Goal: Task Accomplishment & Management: Complete application form

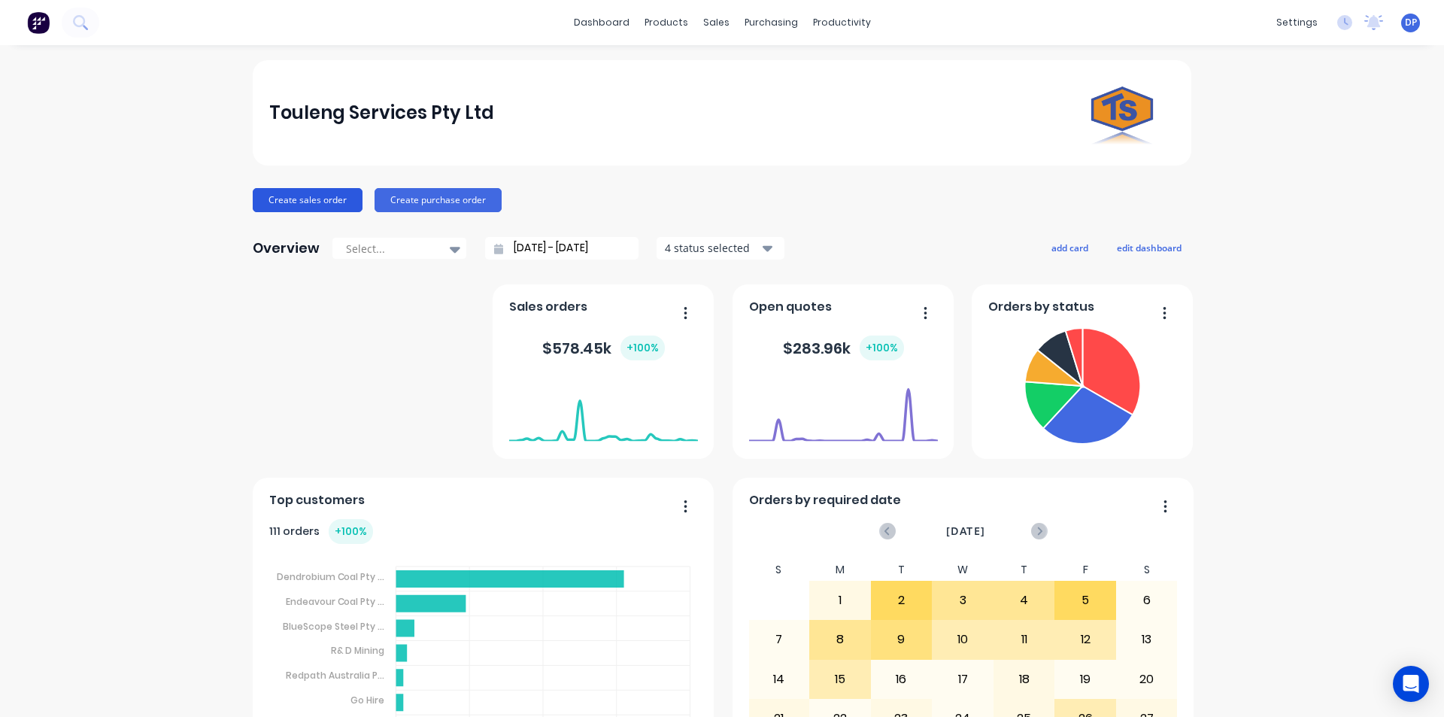
click at [317, 196] on button "Create sales order" at bounding box center [308, 200] width 110 height 24
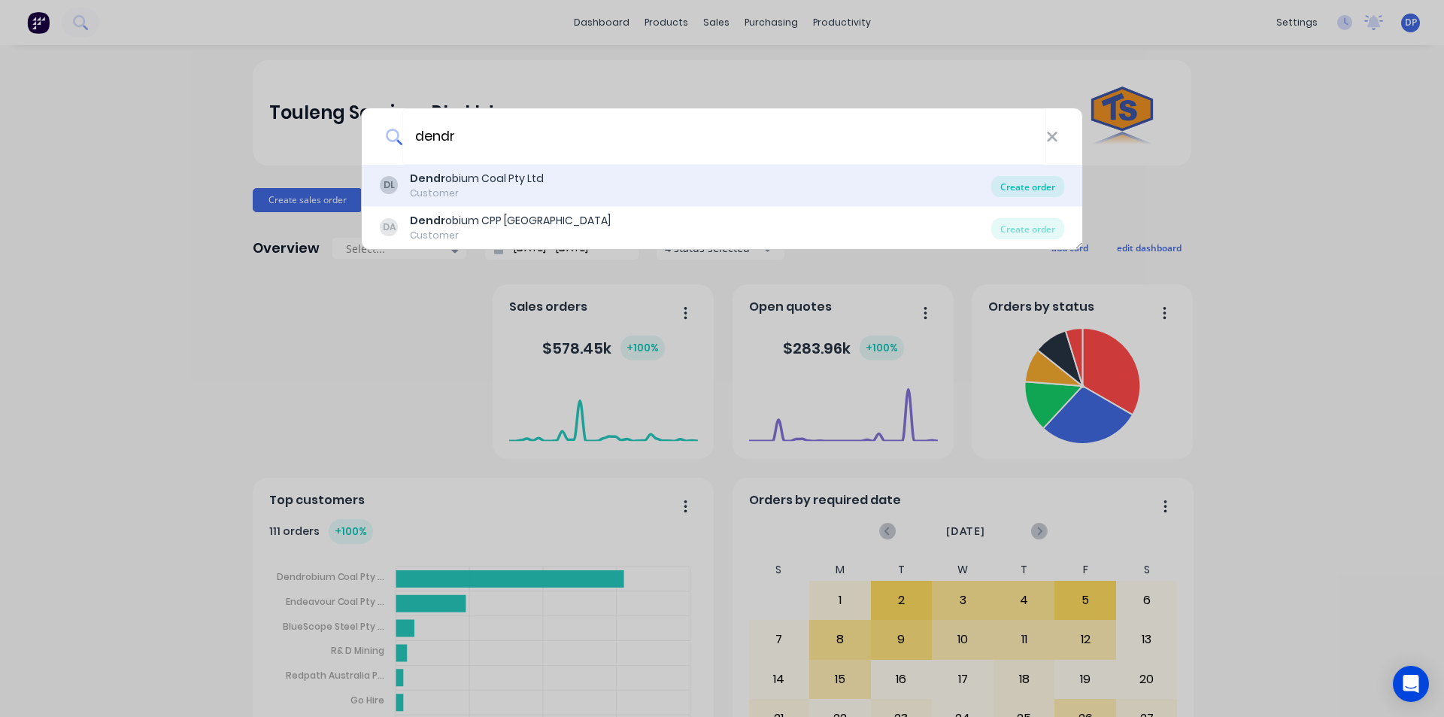
type input "dendr"
click at [1020, 185] on div "Create order" at bounding box center [1027, 186] width 73 height 21
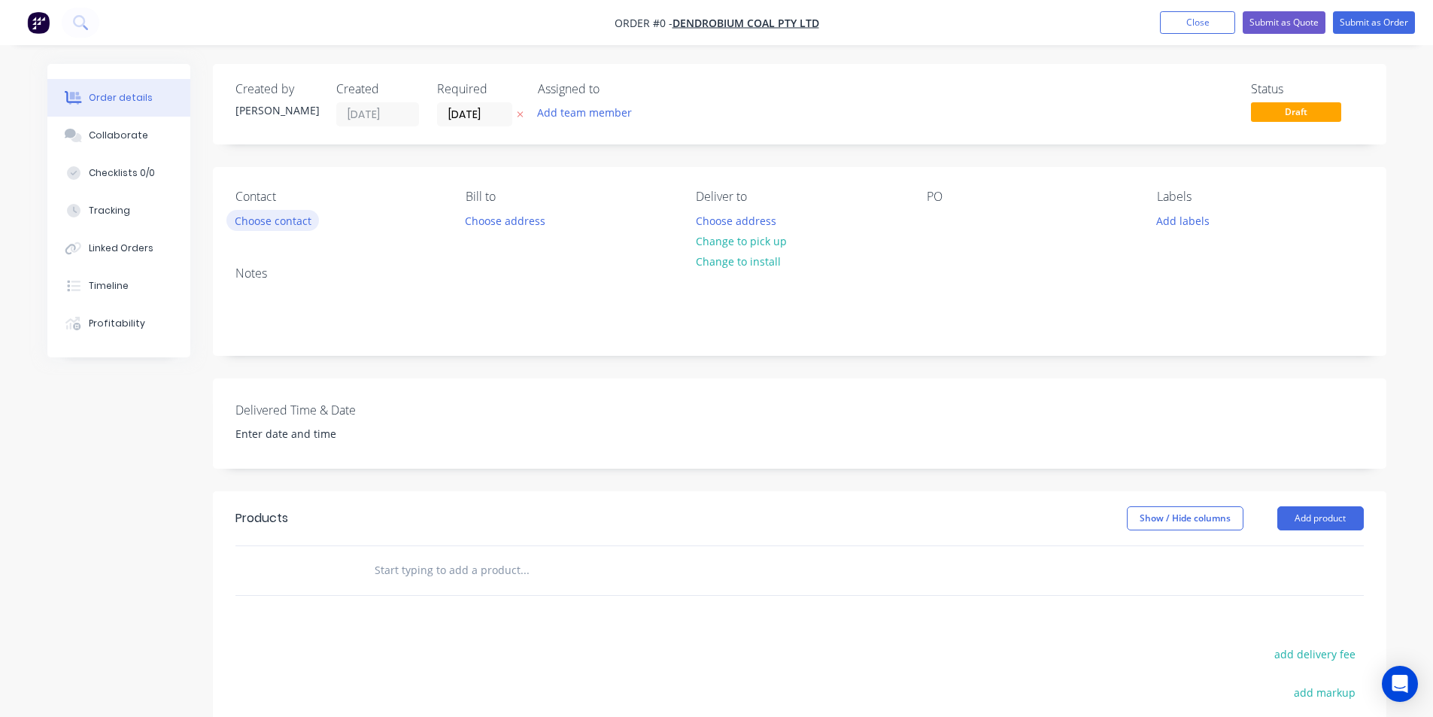
click at [293, 219] on button "Choose contact" at bounding box center [272, 220] width 93 height 20
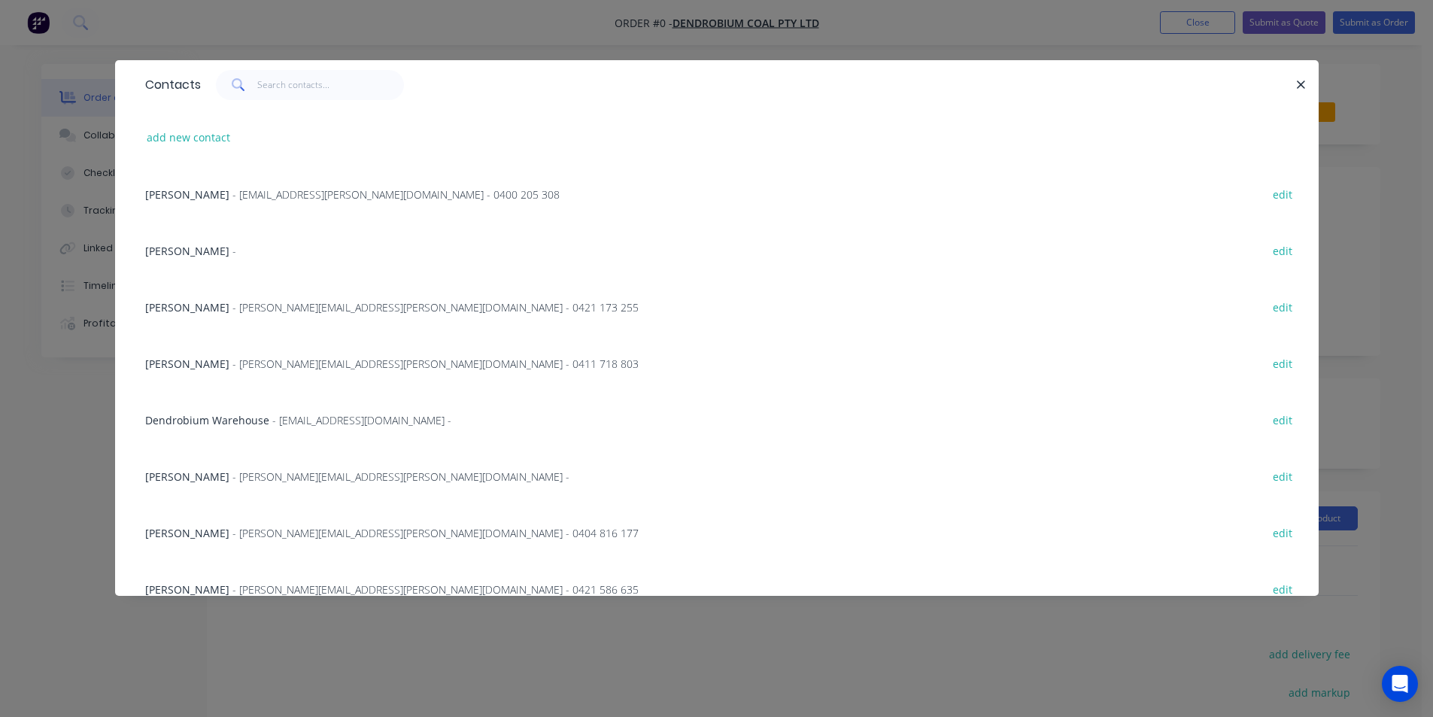
click at [257, 188] on span "- [EMAIL_ADDRESS][PERSON_NAME][DOMAIN_NAME] - 0400 205 308" at bounding box center [395, 194] width 327 height 14
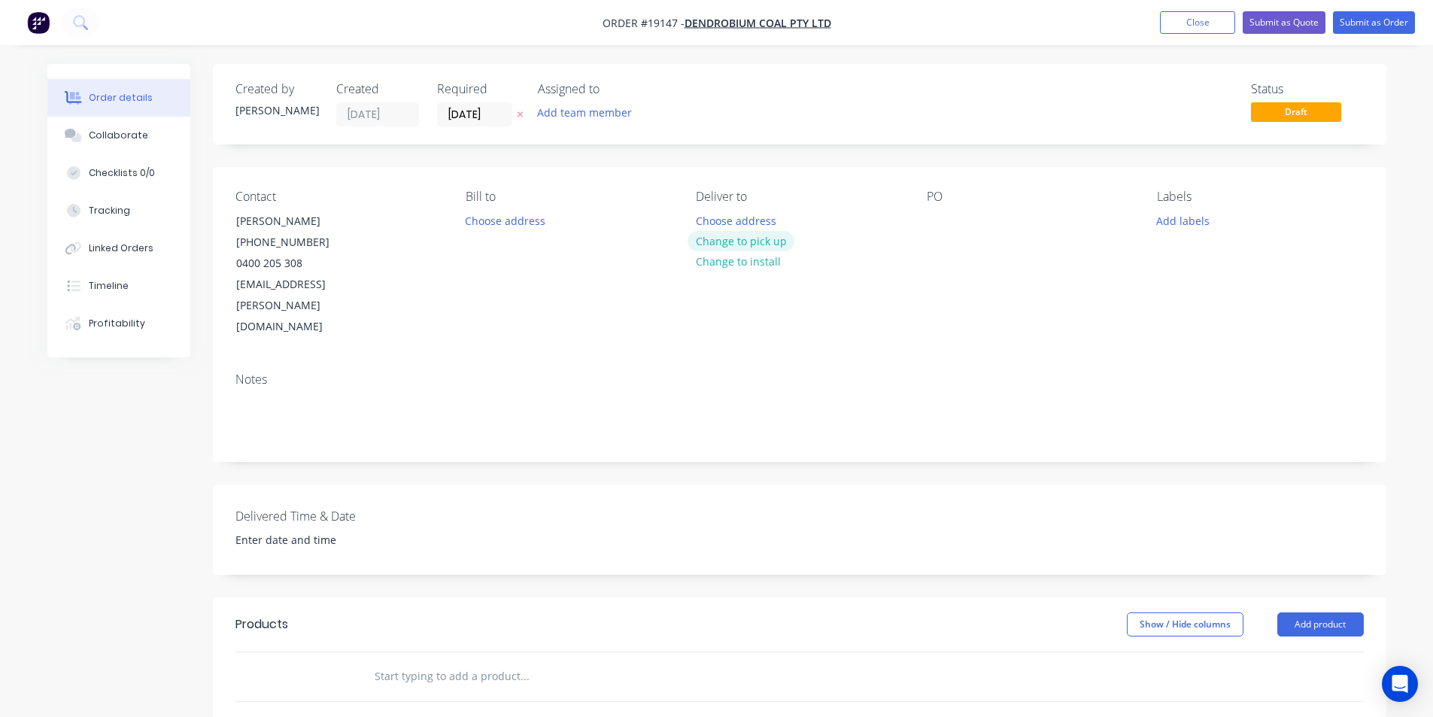
click at [753, 244] on button "Change to pick up" at bounding box center [741, 241] width 107 height 20
click at [1353, 597] on header "Products Show / Hide columns Add product" at bounding box center [800, 624] width 1174 height 54
click at [1350, 612] on button "Add product" at bounding box center [1320, 624] width 87 height 24
click at [1298, 682] on div "Basic product" at bounding box center [1292, 693] width 116 height 22
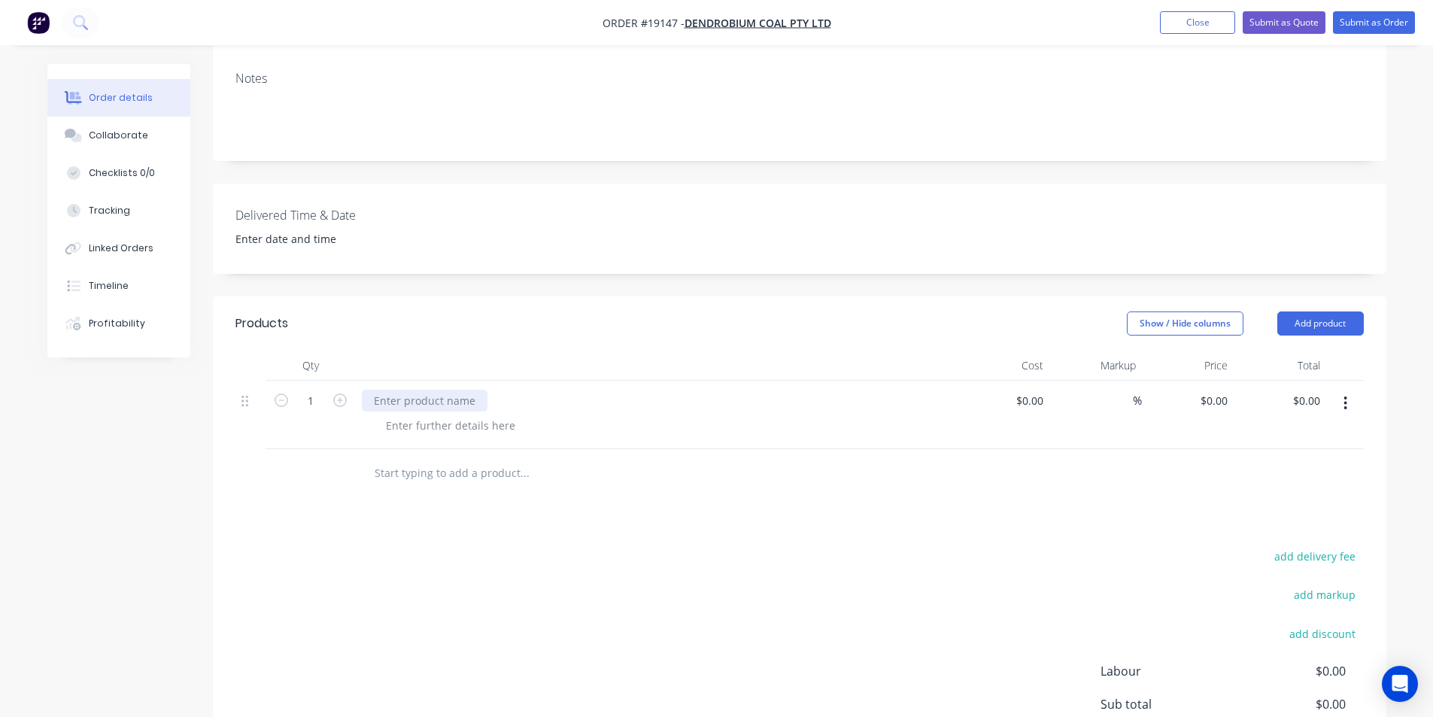
click at [401, 390] on div at bounding box center [425, 401] width 126 height 22
click at [1225, 390] on input "$0.00" at bounding box center [1216, 401] width 35 height 22
type input "$192.00"
click at [1222, 457] on div at bounding box center [799, 473] width 1128 height 49
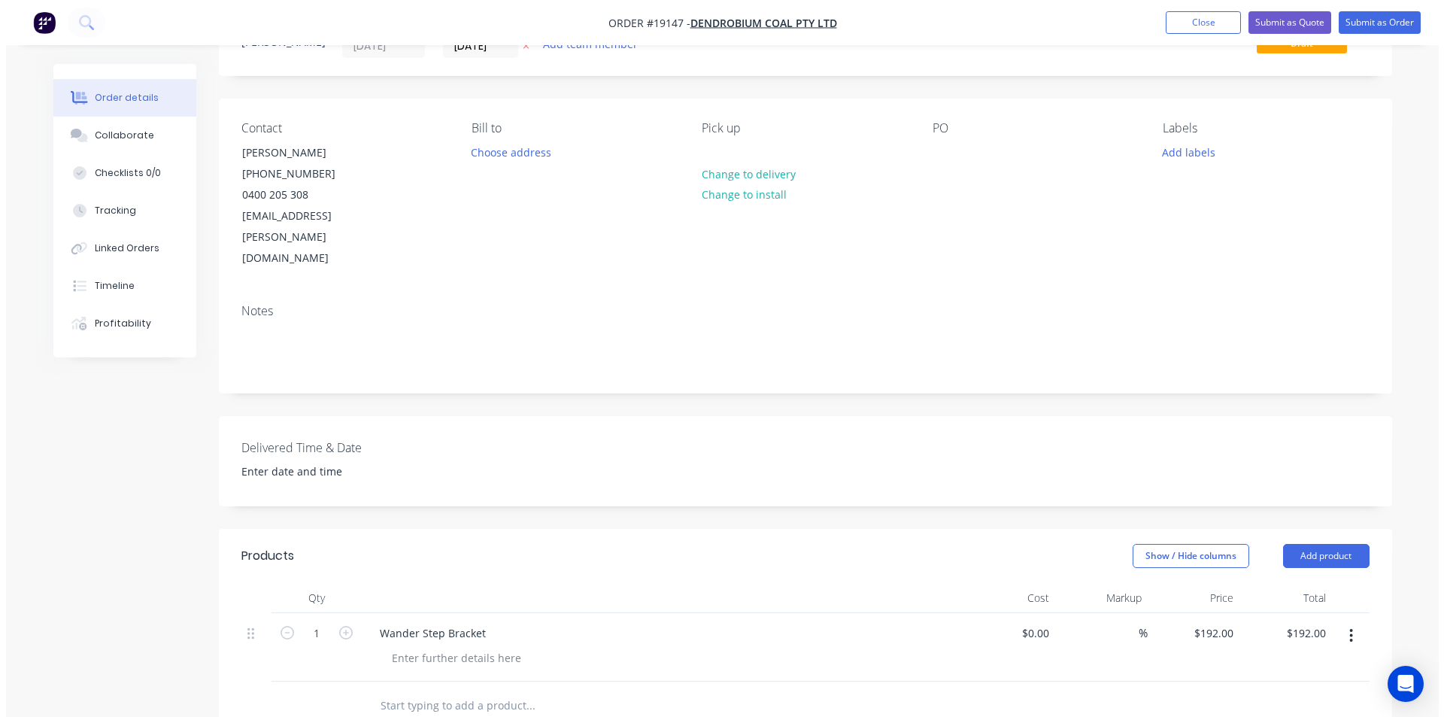
scroll to position [0, 0]
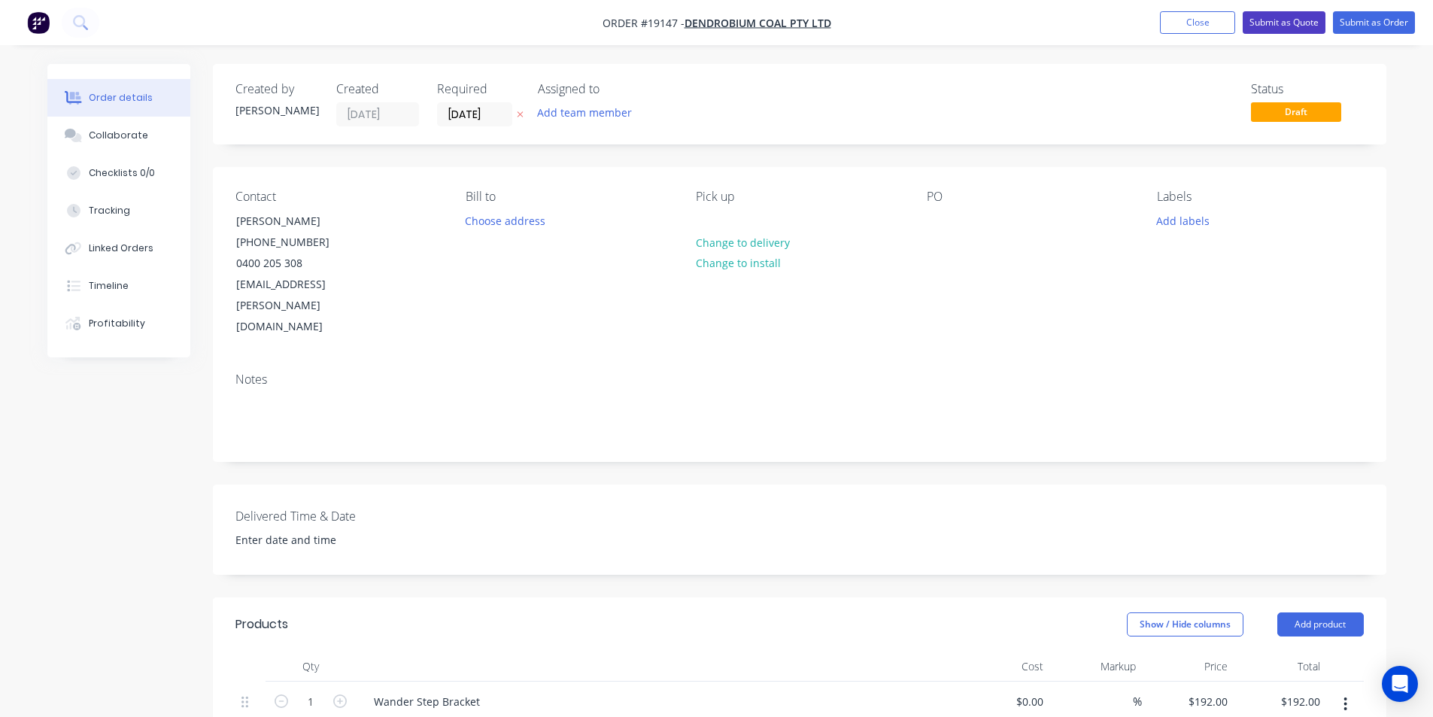
click at [1307, 23] on button "Submit as Quote" at bounding box center [1284, 22] width 83 height 23
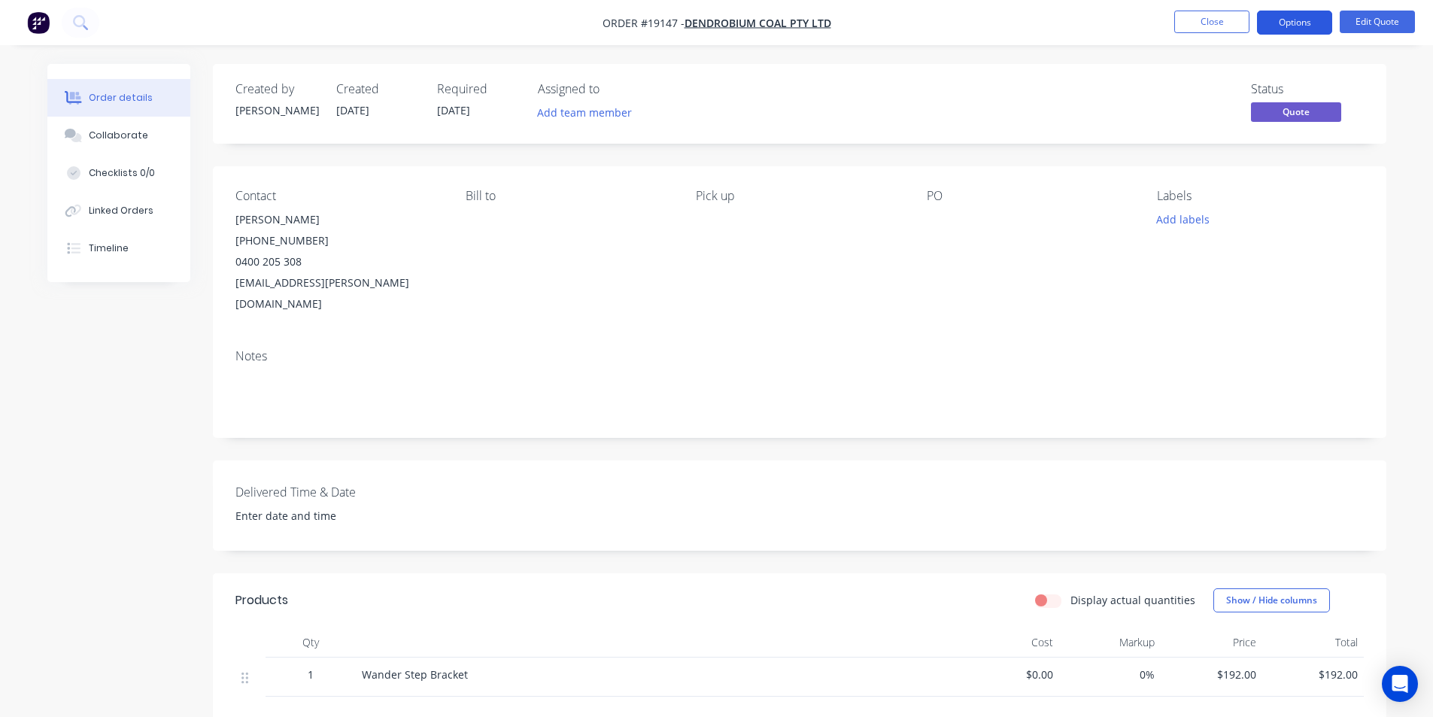
click at [1292, 17] on button "Options" at bounding box center [1294, 23] width 75 height 24
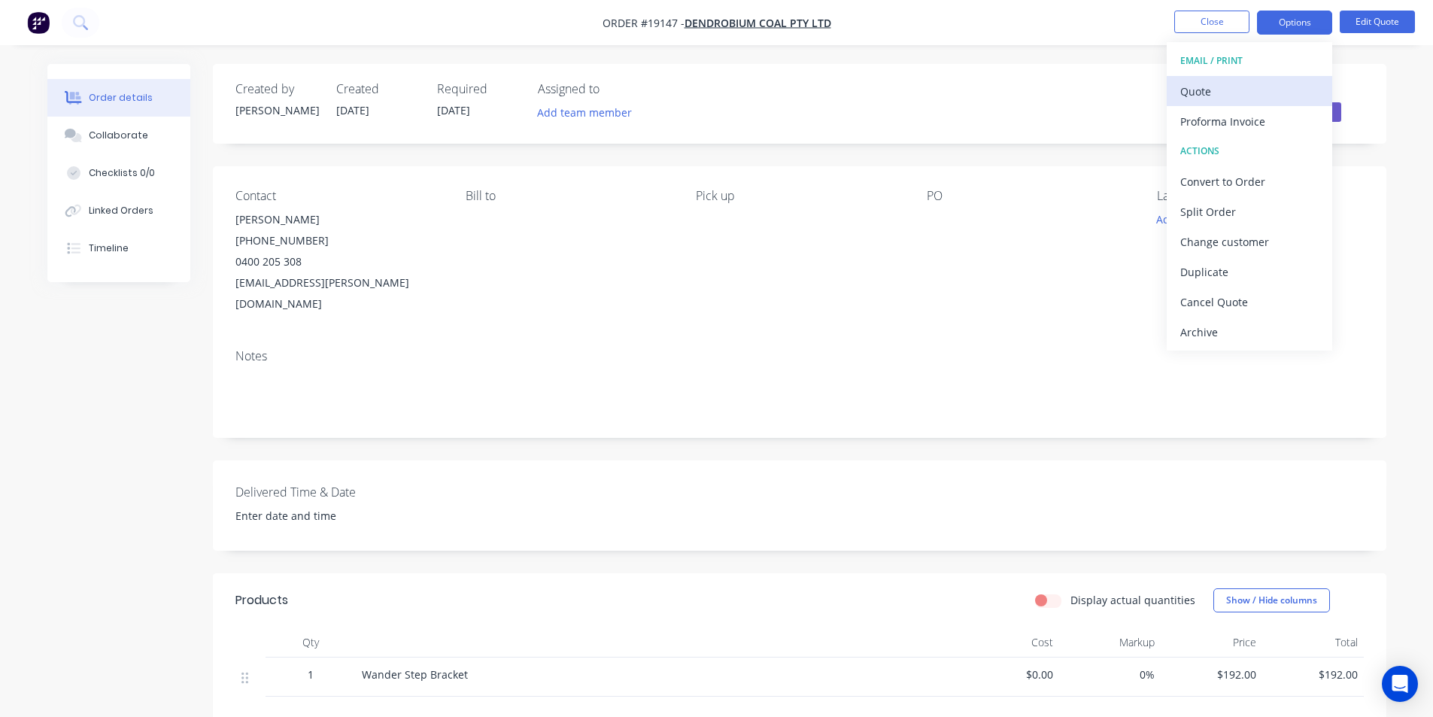
click at [1231, 87] on div "Quote" at bounding box center [1249, 91] width 138 height 22
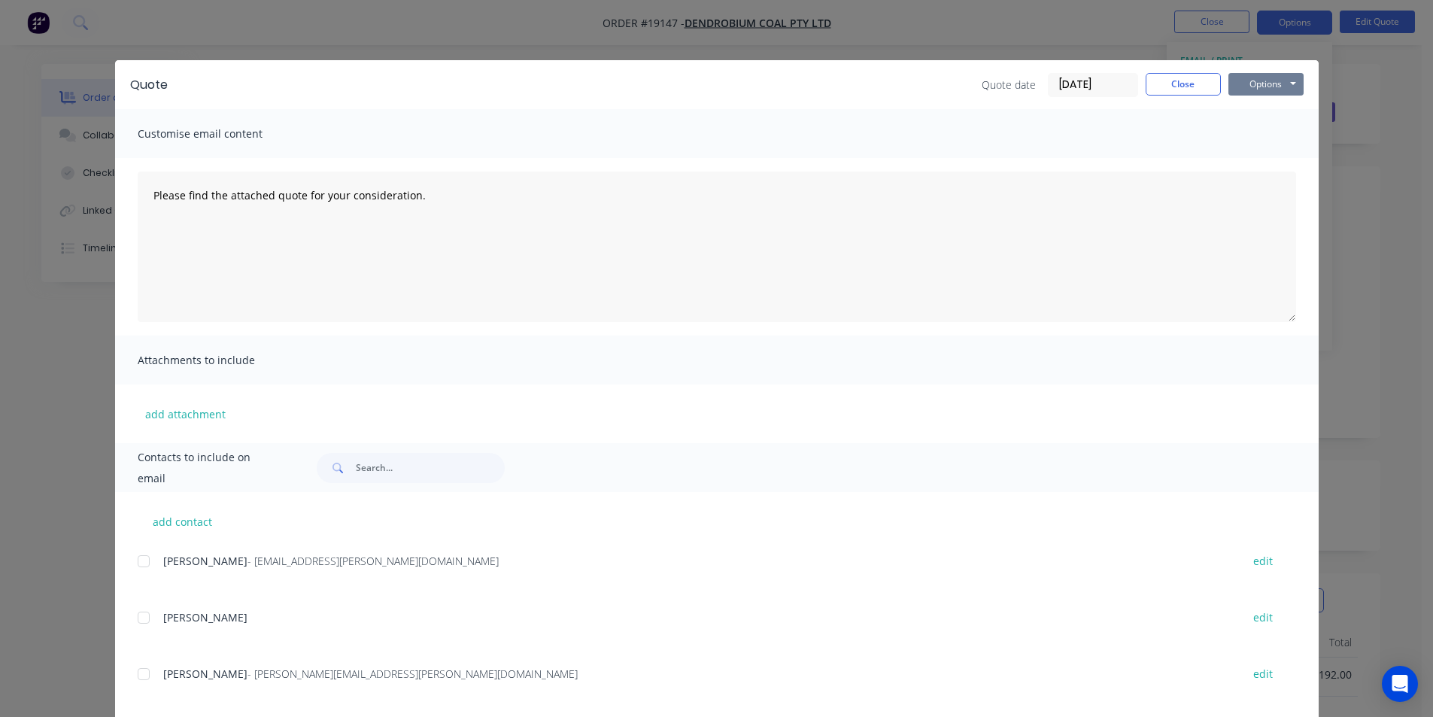
click at [1247, 85] on button "Options" at bounding box center [1265, 84] width 75 height 23
click at [1277, 132] on button "Print" at bounding box center [1276, 135] width 96 height 25
click at [1183, 90] on button "Close" at bounding box center [1183, 84] width 75 height 23
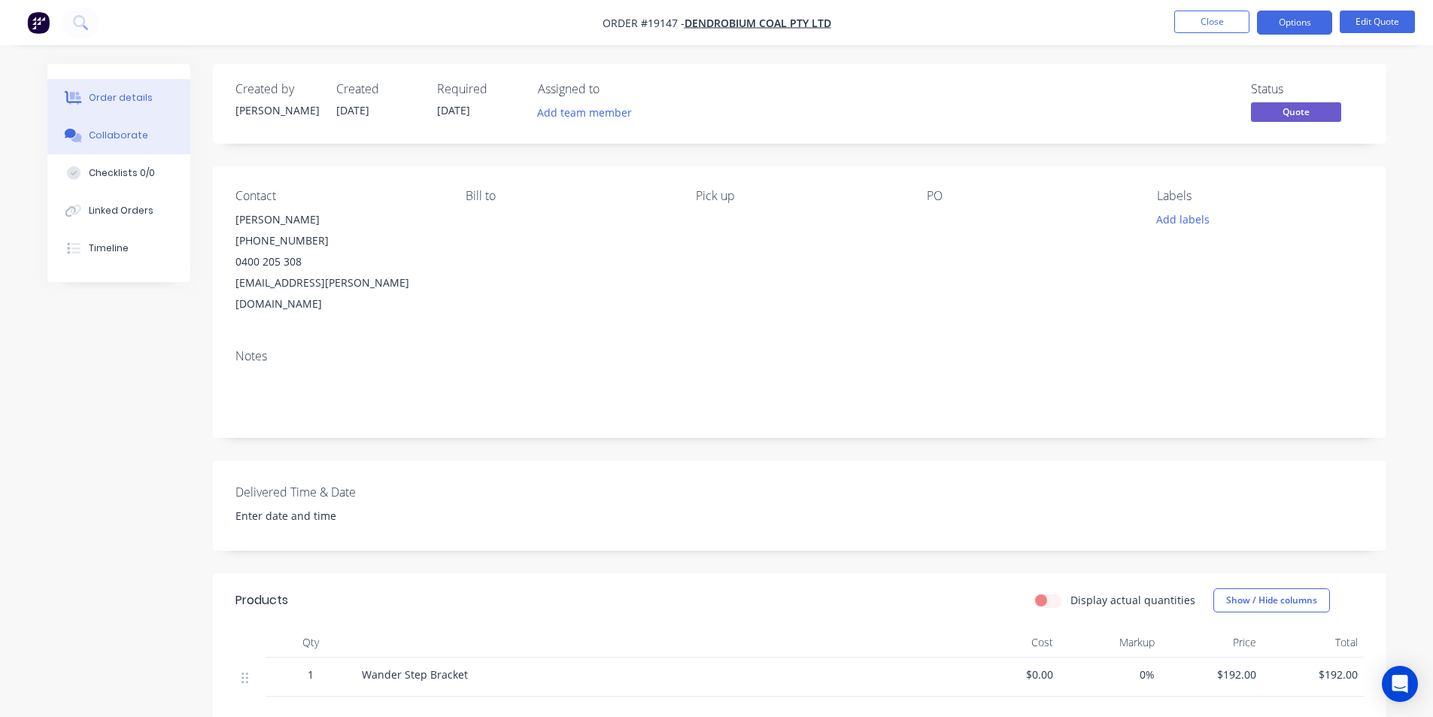
click at [123, 135] on div "Collaborate" at bounding box center [118, 136] width 59 height 14
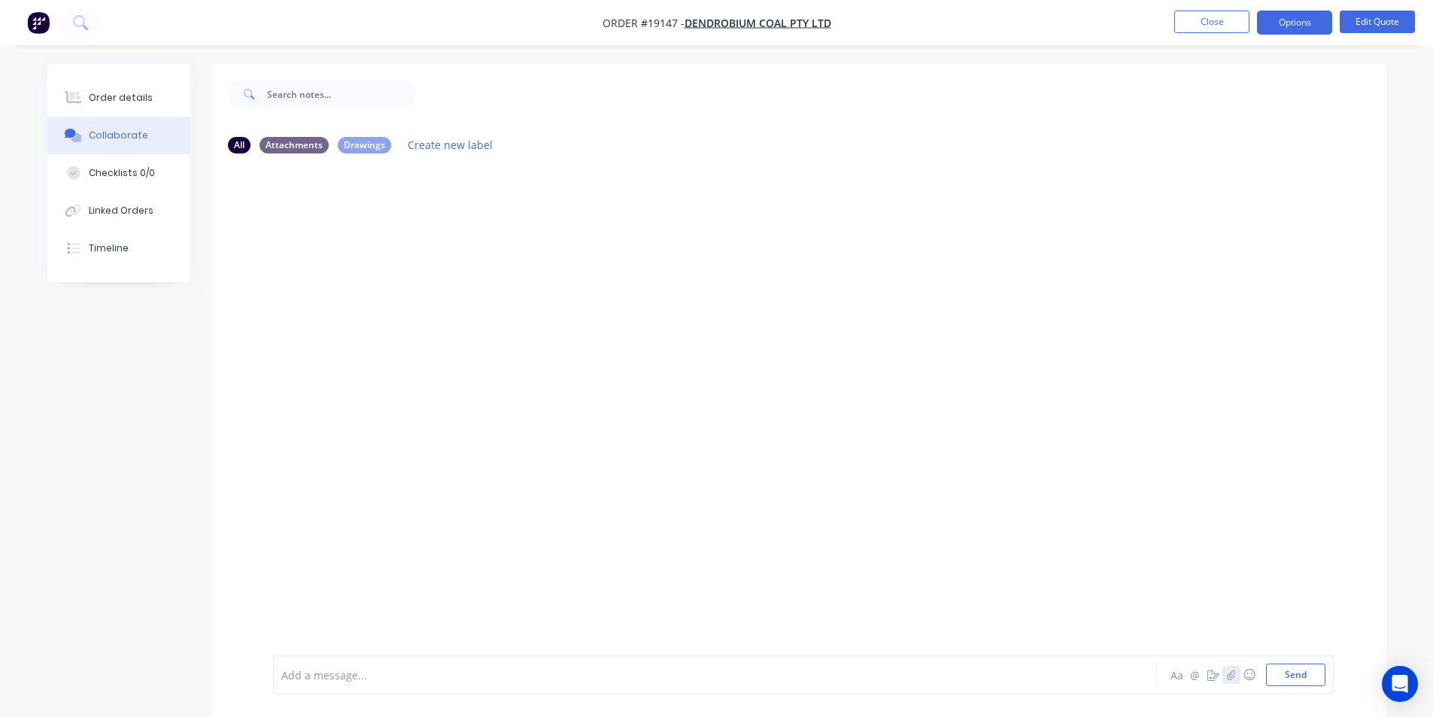
click at [1230, 679] on icon "button" at bounding box center [1231, 675] width 8 height 10
click at [1292, 670] on button "Send" at bounding box center [1295, 675] width 59 height 23
click at [132, 93] on div "Order details" at bounding box center [121, 98] width 64 height 14
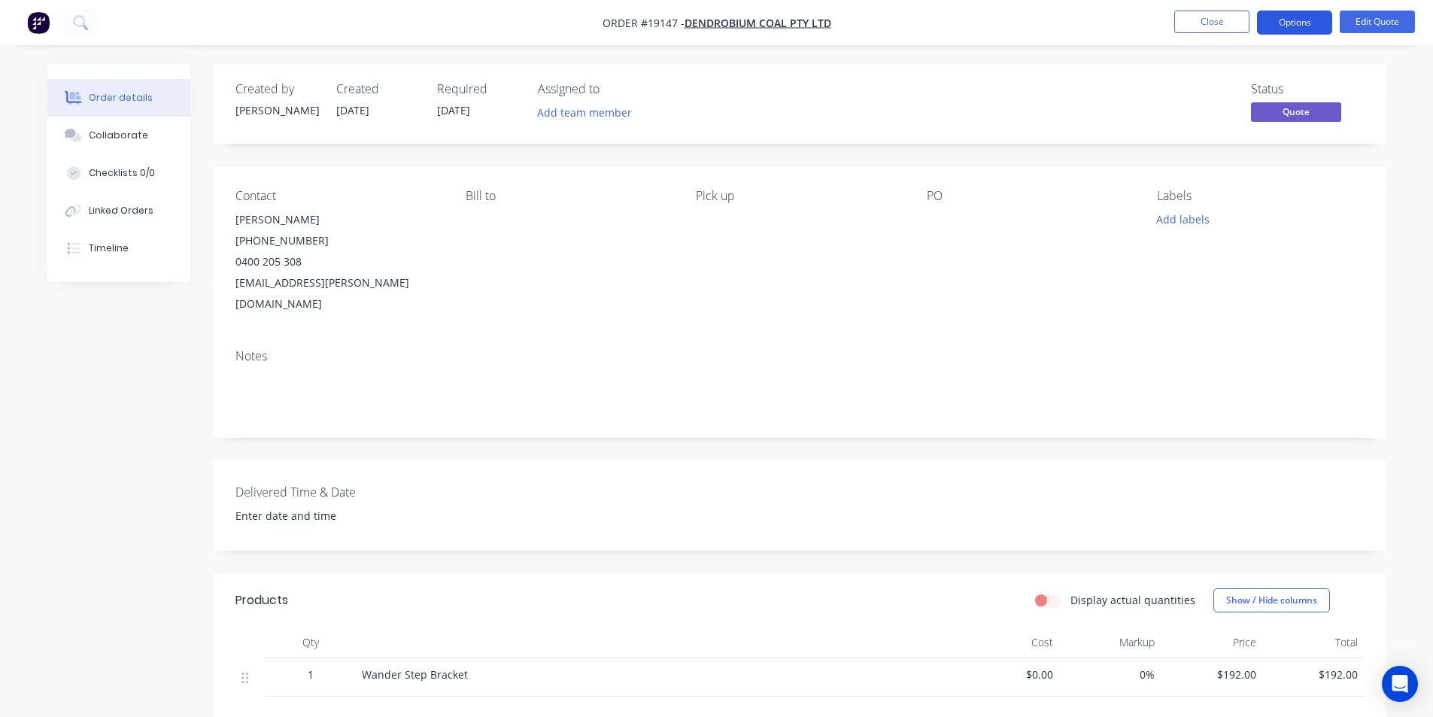
click at [1321, 20] on button "Options" at bounding box center [1294, 23] width 75 height 24
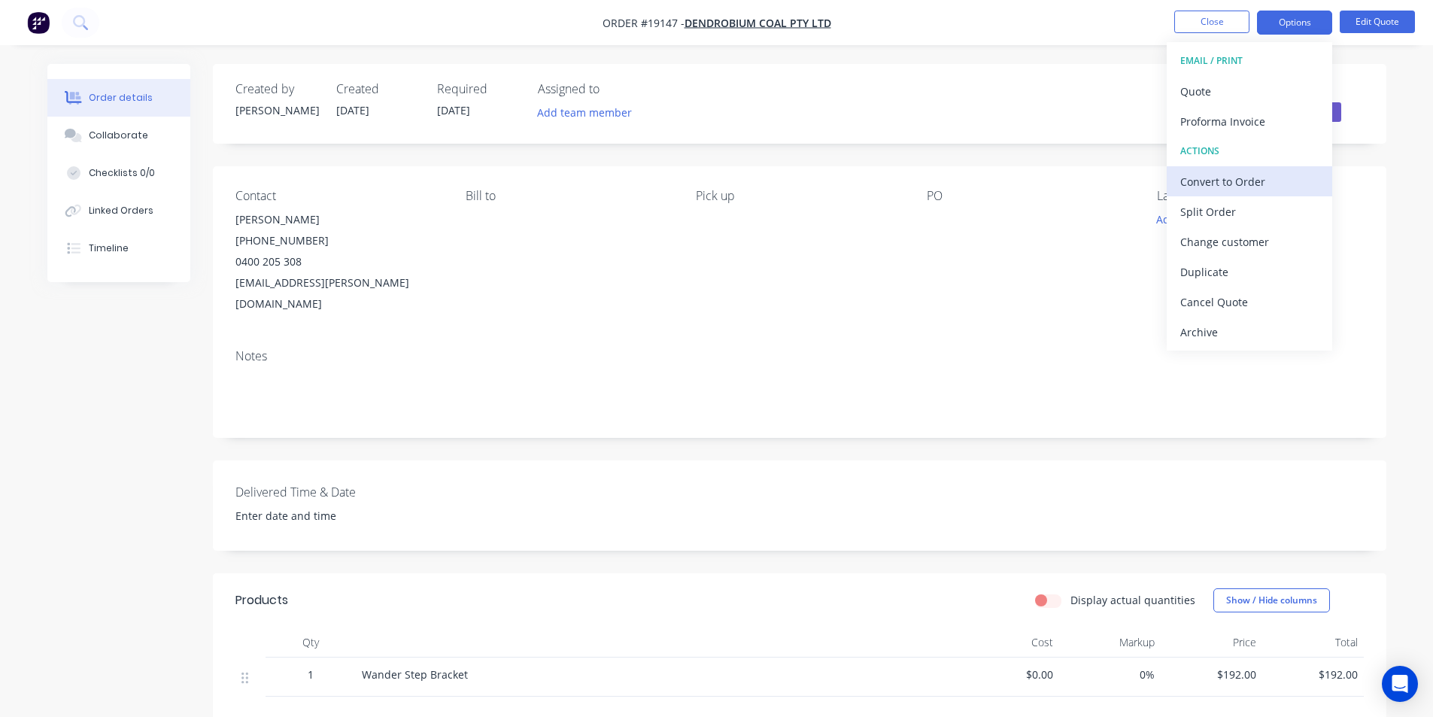
click at [1241, 187] on div "Convert to Order" at bounding box center [1249, 182] width 138 height 22
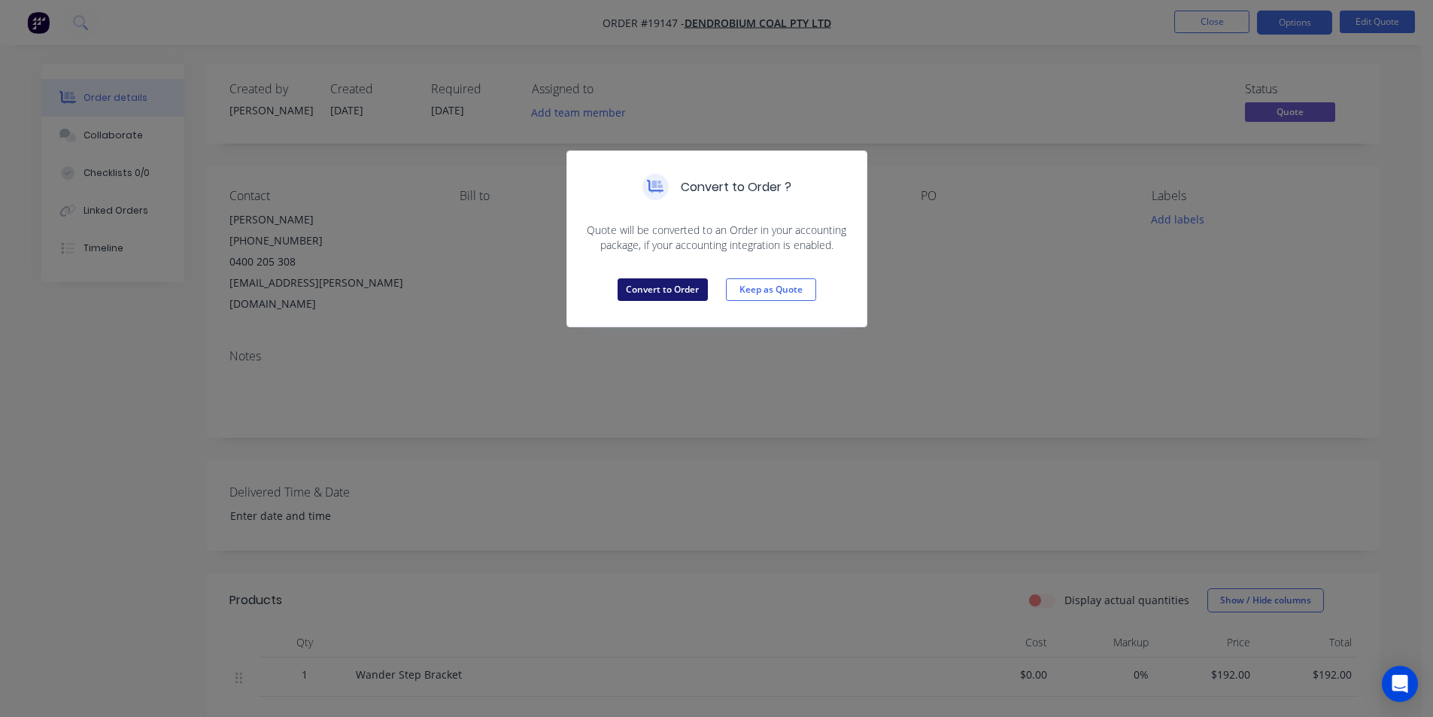
click at [671, 295] on button "Convert to Order" at bounding box center [663, 289] width 90 height 23
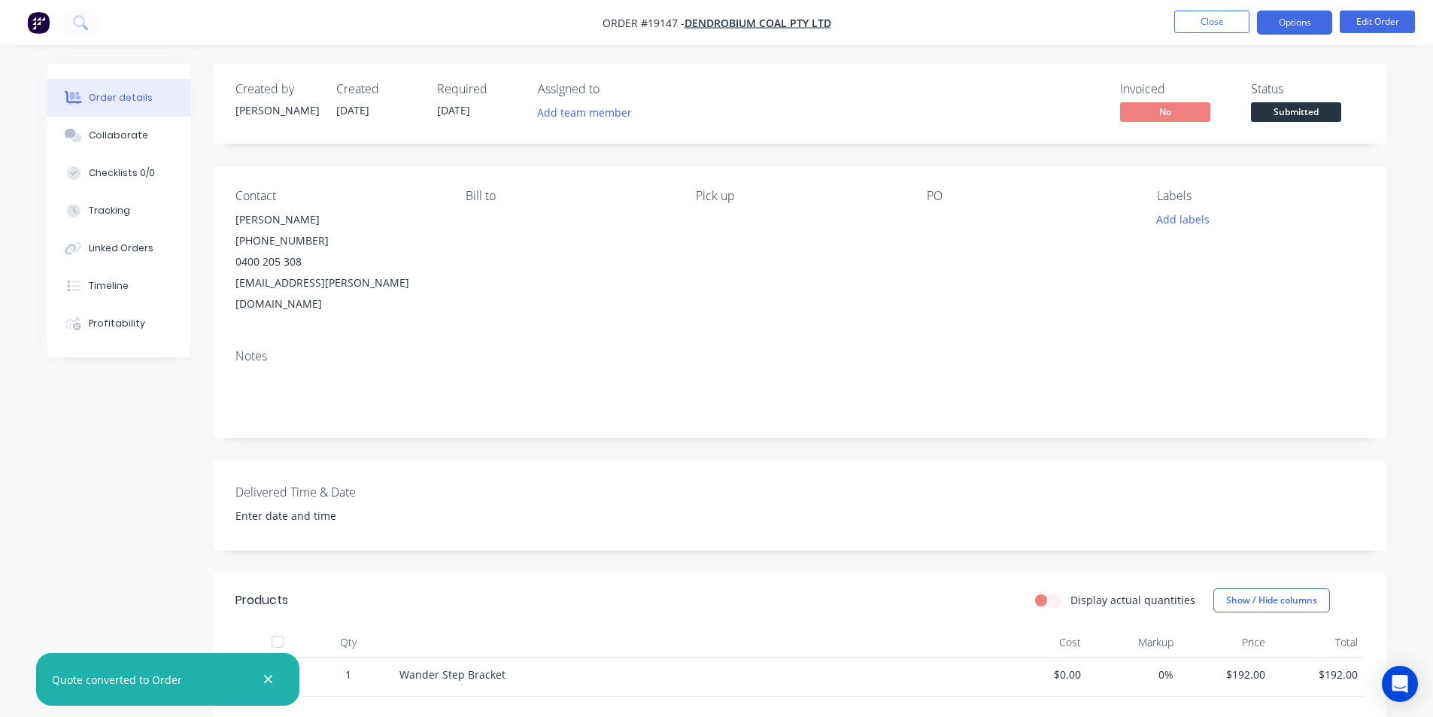
click at [1278, 17] on button "Options" at bounding box center [1294, 23] width 75 height 24
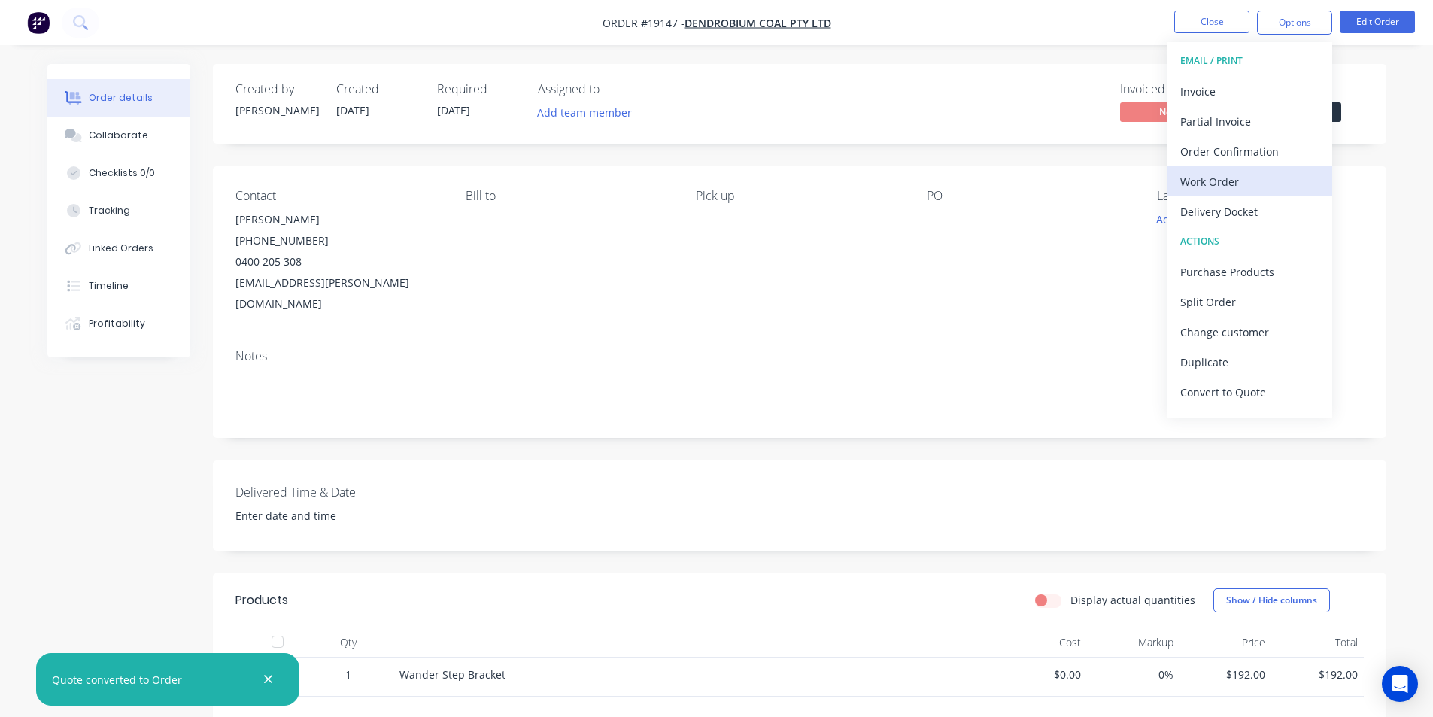
click at [1250, 185] on div "Work Order" at bounding box center [1249, 182] width 138 height 22
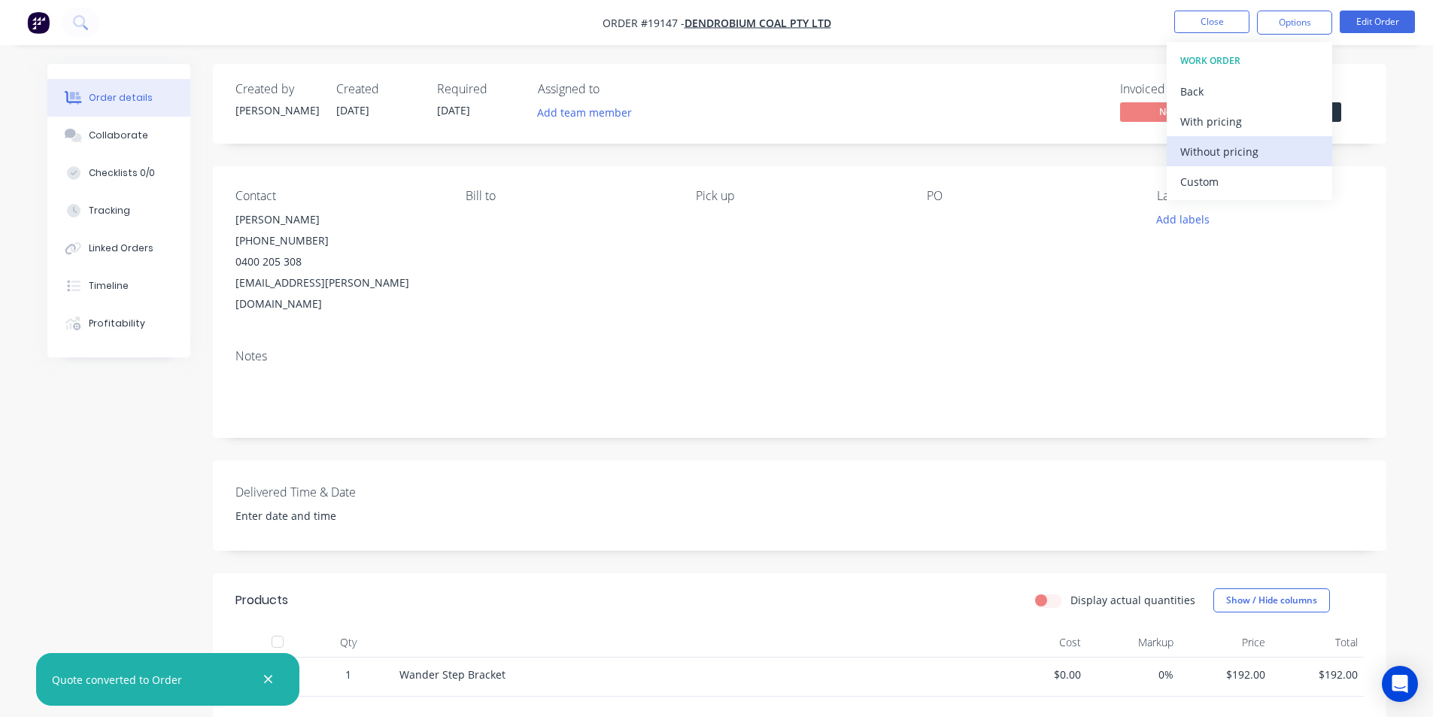
click at [1241, 154] on div "Without pricing" at bounding box center [1249, 152] width 138 height 22
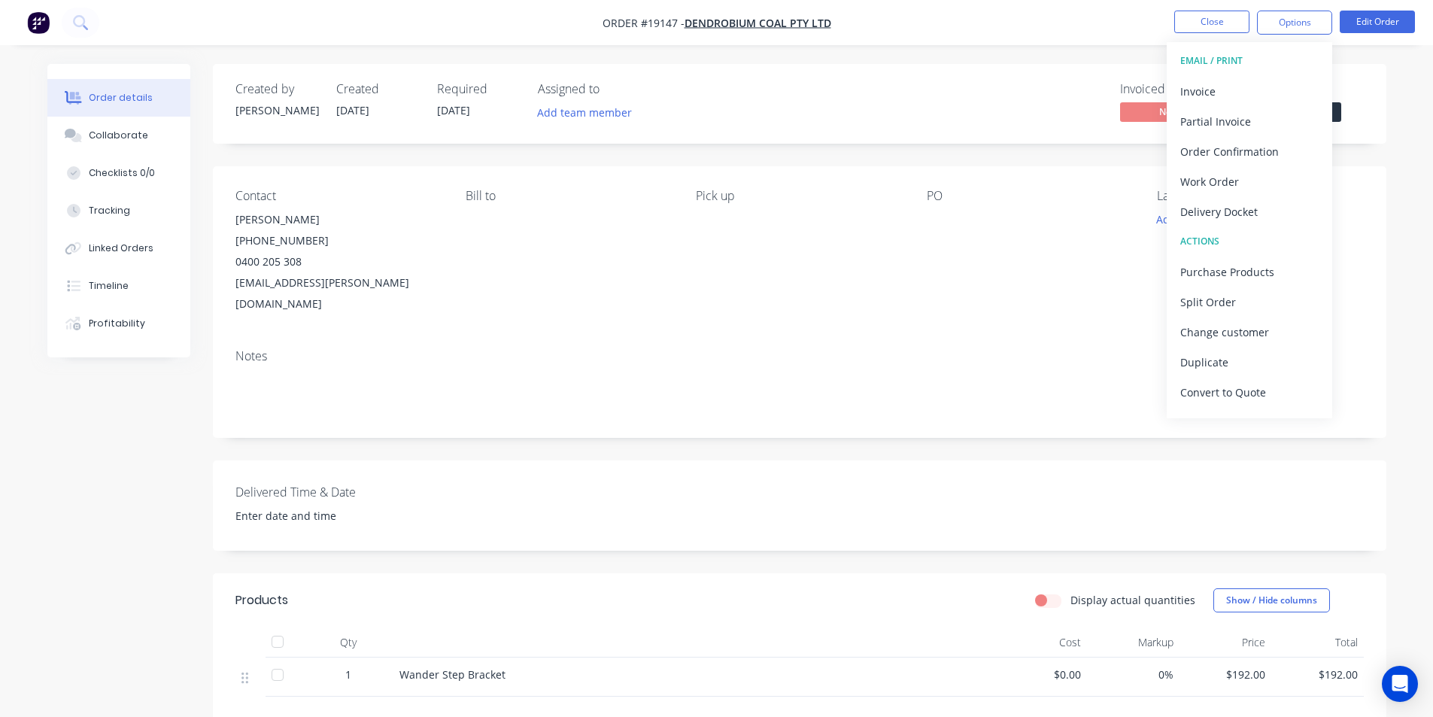
click at [993, 90] on div "Invoiced No Status Submitted" at bounding box center [1026, 104] width 676 height 44
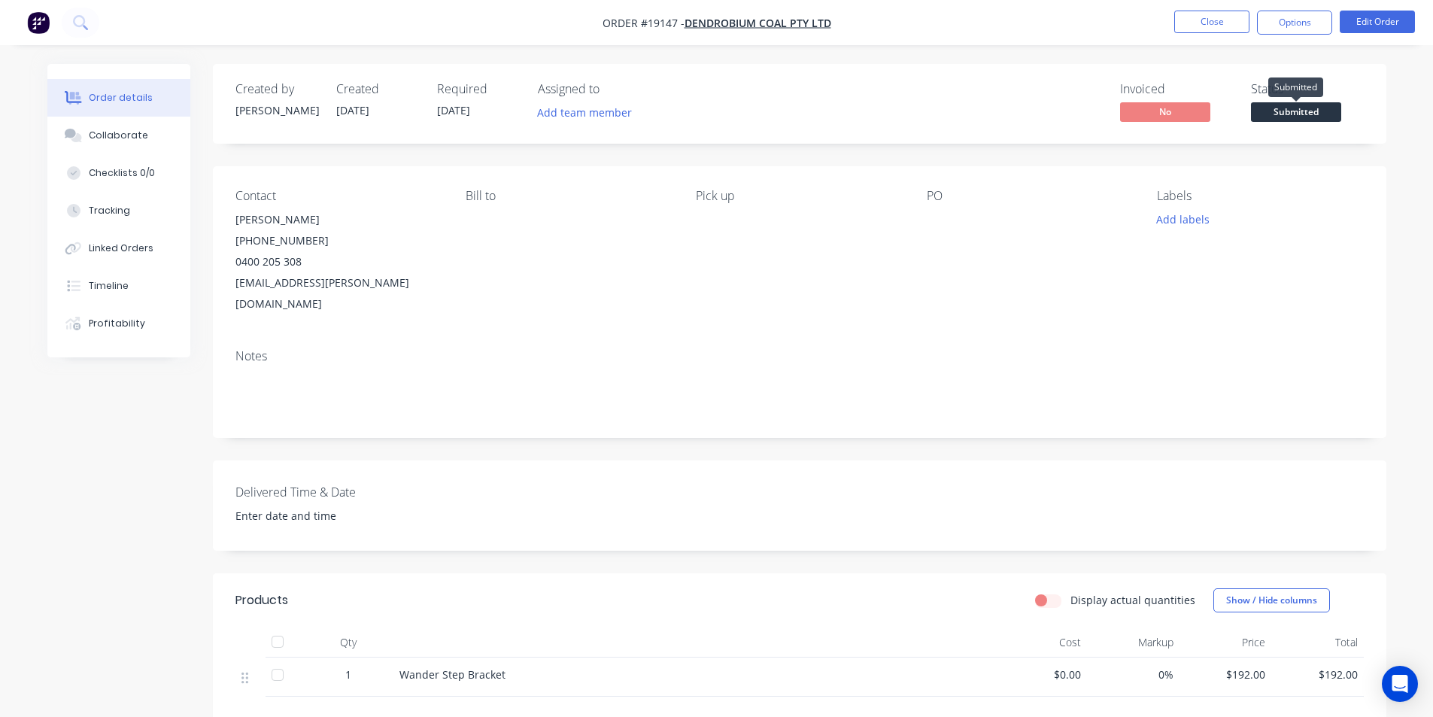
click at [1329, 113] on span "Submitted" at bounding box center [1296, 111] width 90 height 19
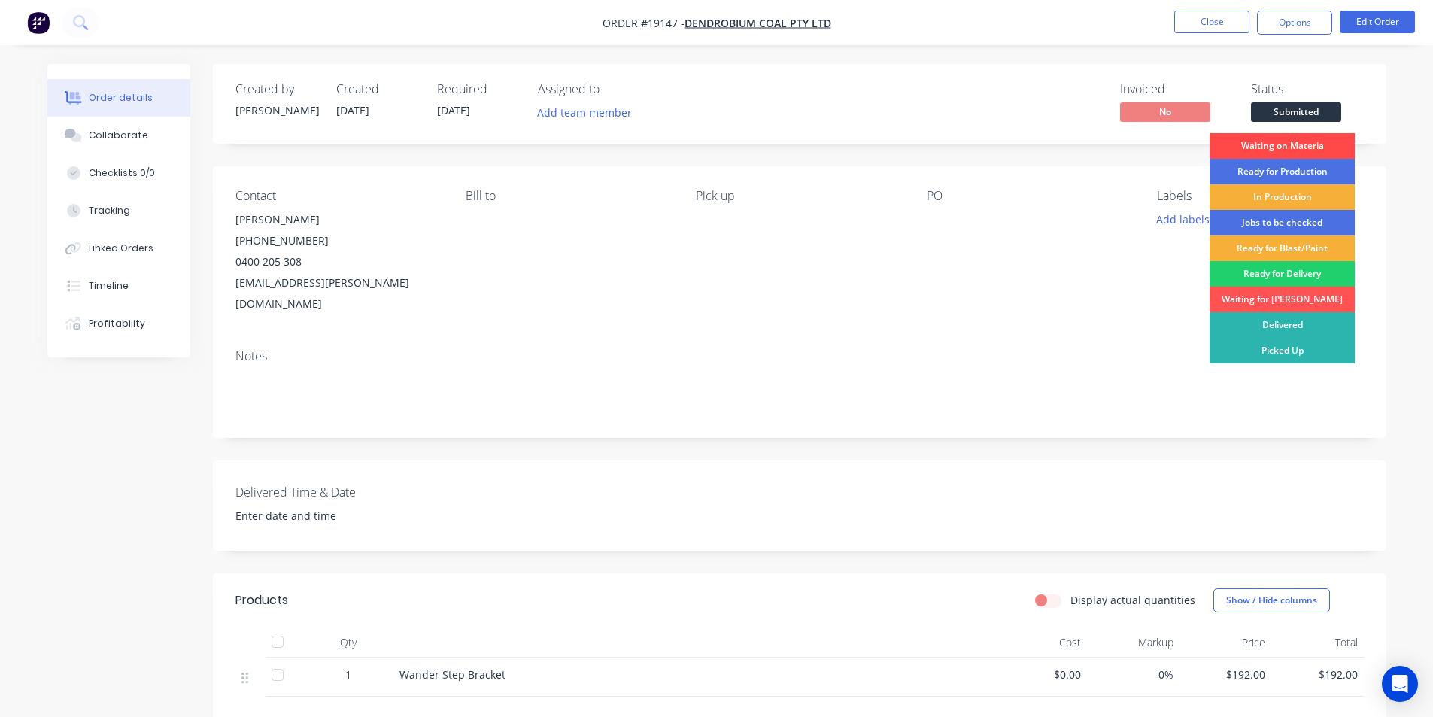
click at [1276, 143] on div "Waiting on Materia" at bounding box center [1282, 146] width 145 height 26
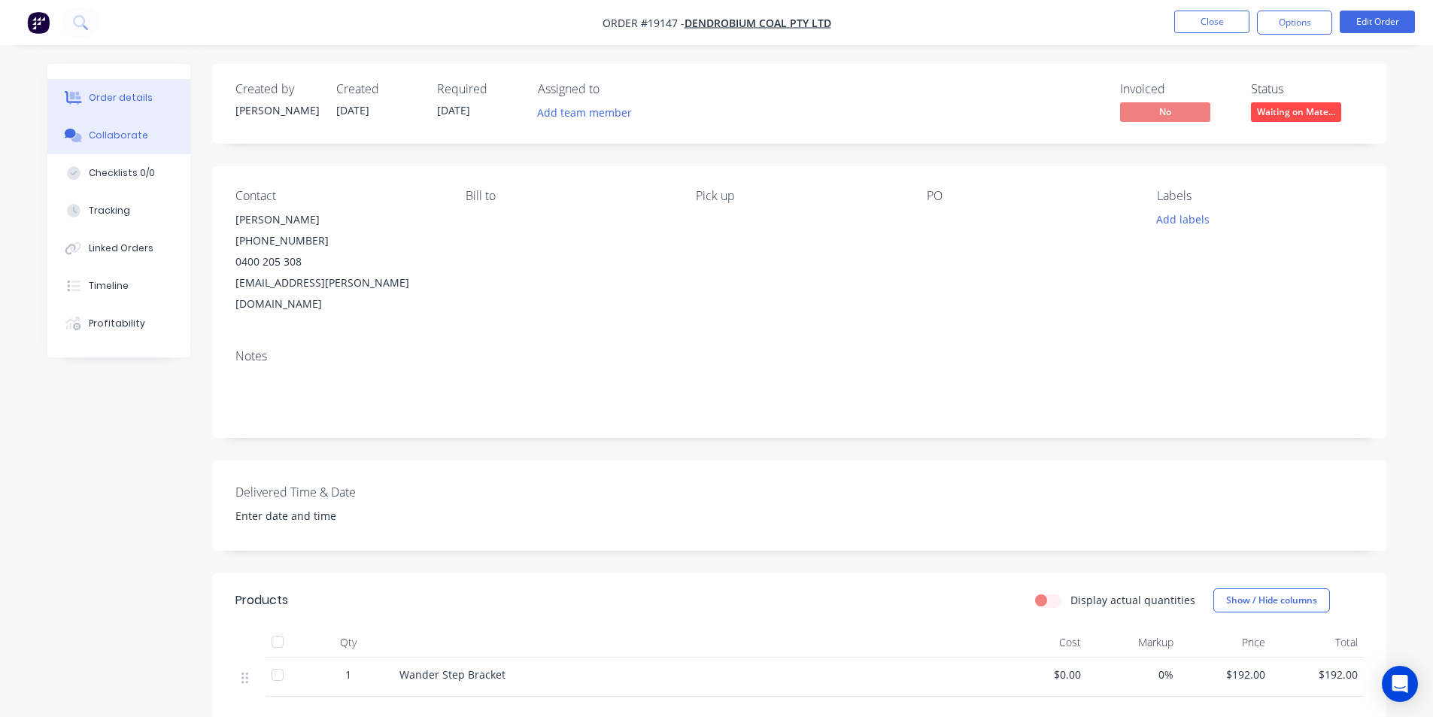
click at [118, 129] on div "Collaborate" at bounding box center [118, 136] width 59 height 14
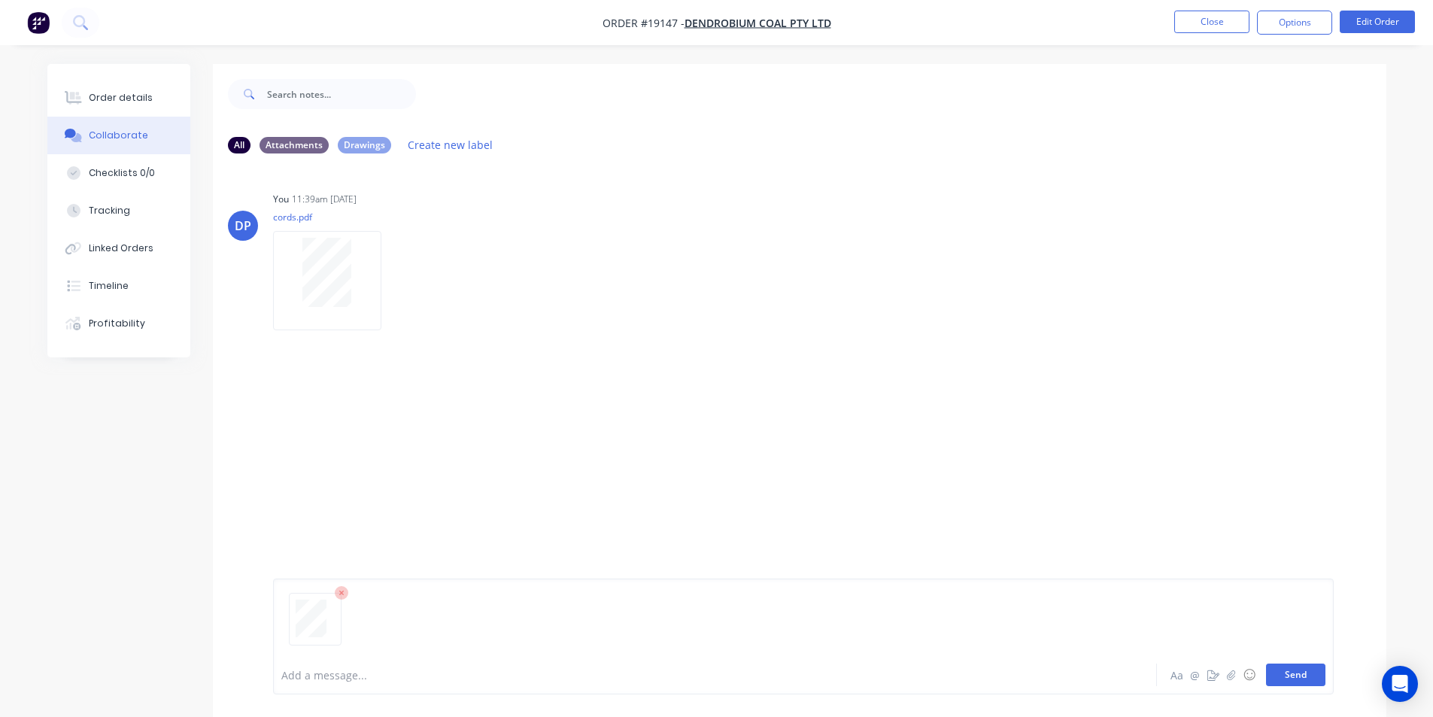
click at [1280, 670] on button "Send" at bounding box center [1295, 675] width 59 height 23
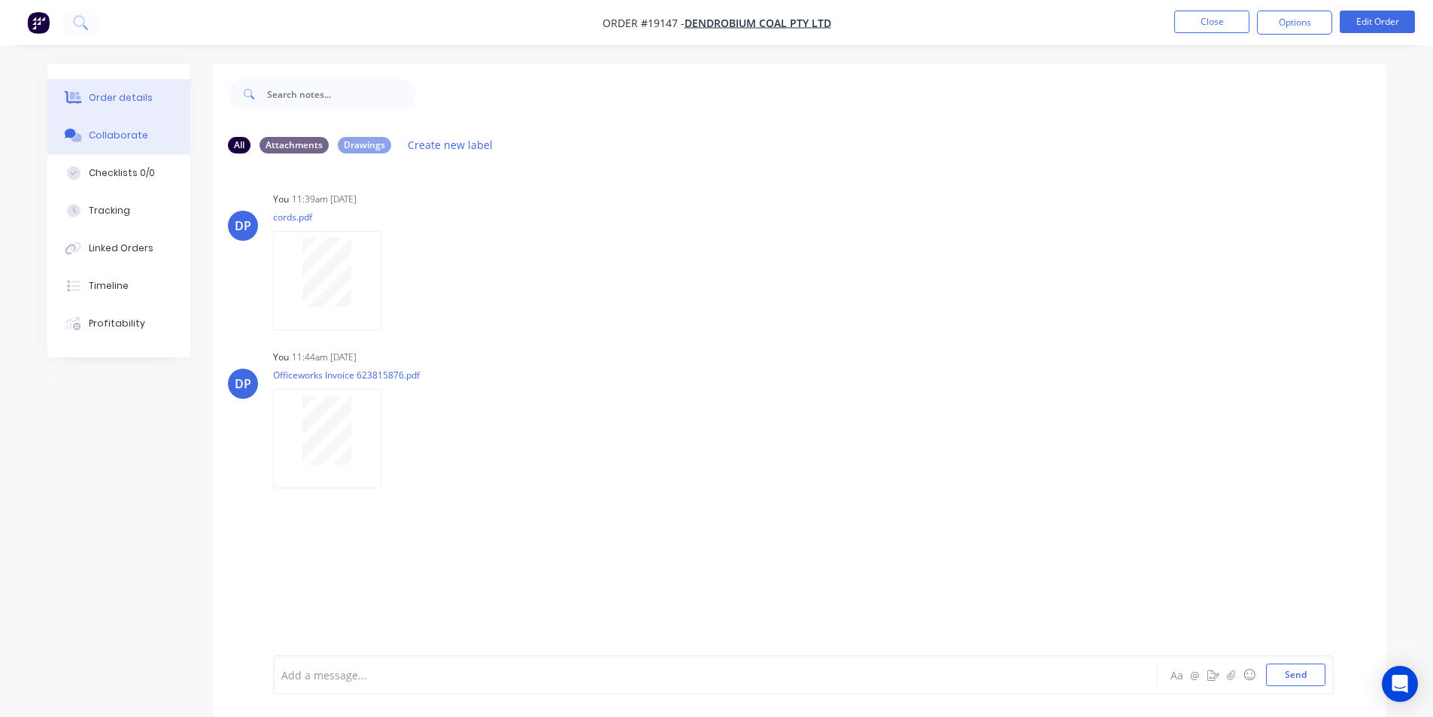
click at [135, 107] on button "Order details" at bounding box center [118, 98] width 143 height 38
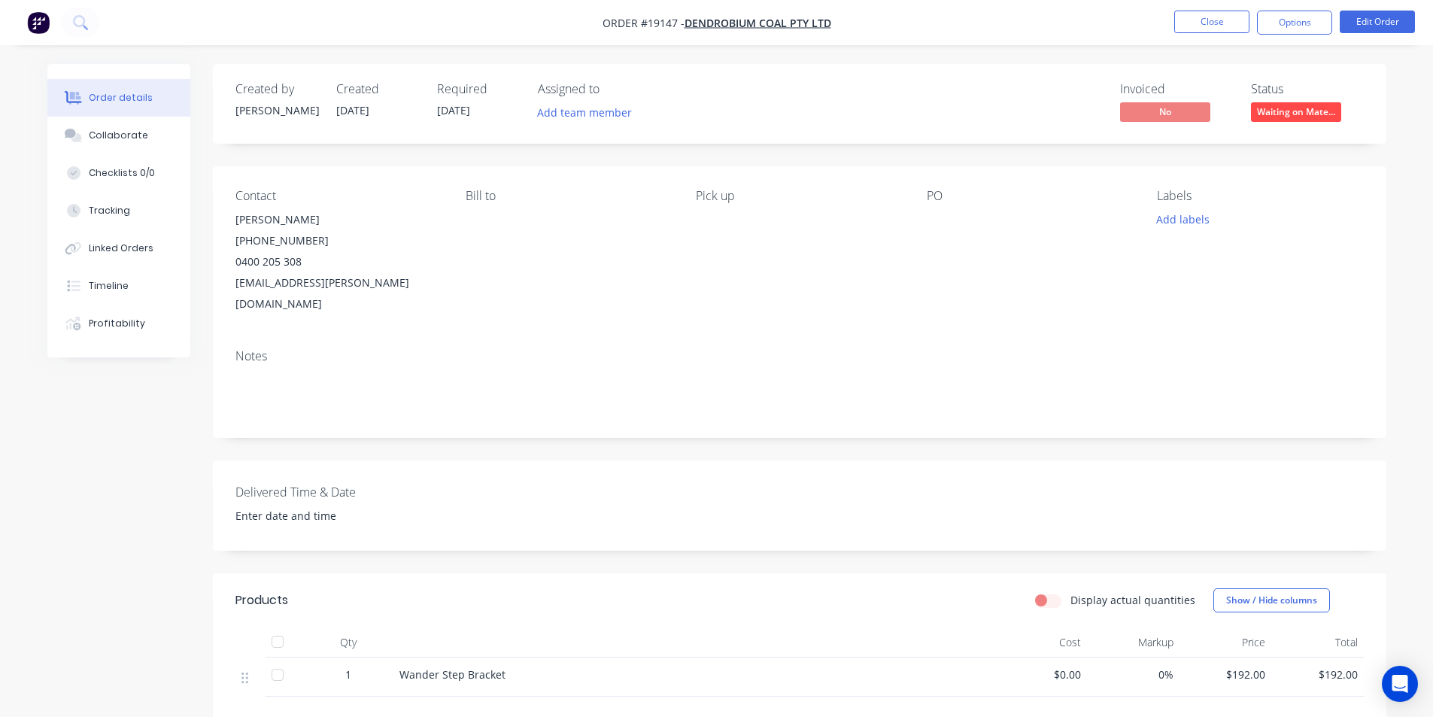
click at [40, 22] on img "button" at bounding box center [38, 22] width 23 height 23
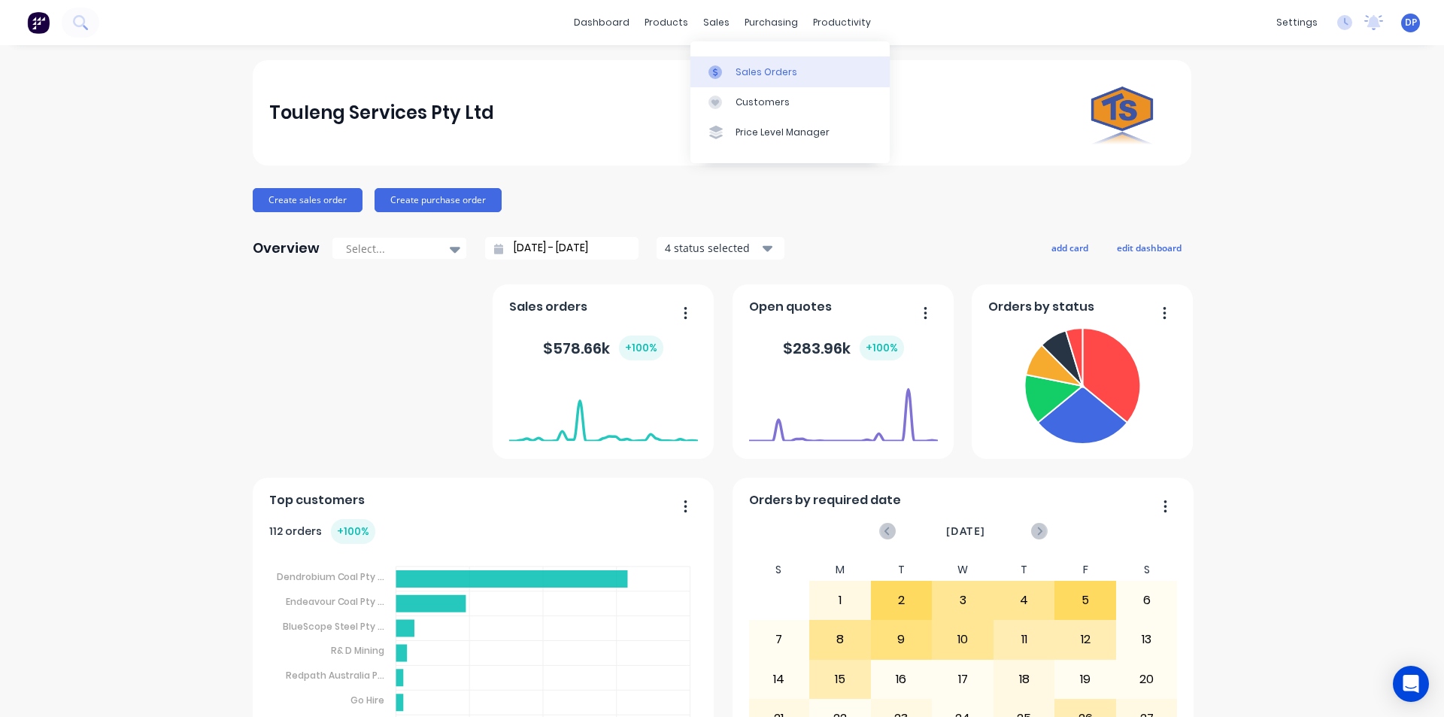
click at [759, 68] on div "Sales Orders" at bounding box center [767, 72] width 62 height 14
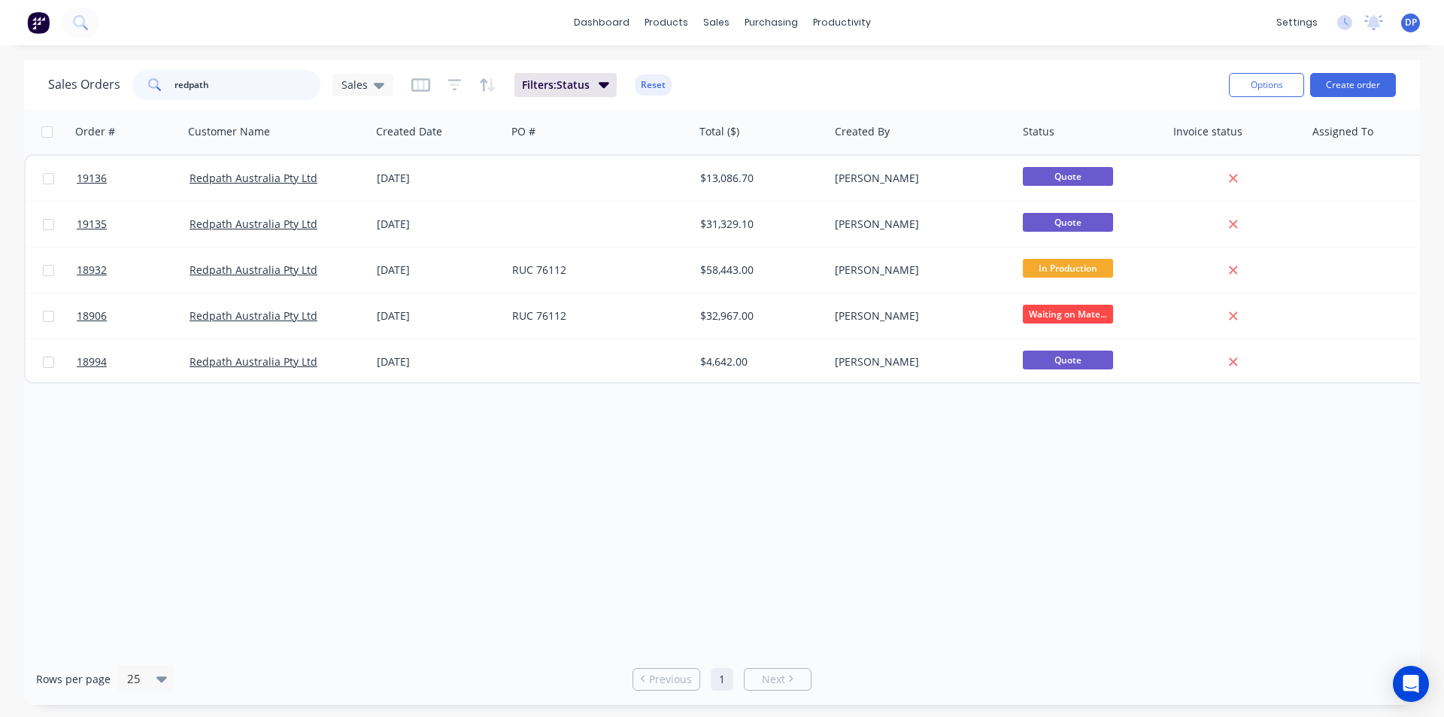
drag, startPoint x: 223, startPoint y: 85, endPoint x: 122, endPoint y: 95, distance: 101.3
click at [122, 95] on div "Sales Orders redpath Sales" at bounding box center [220, 85] width 345 height 30
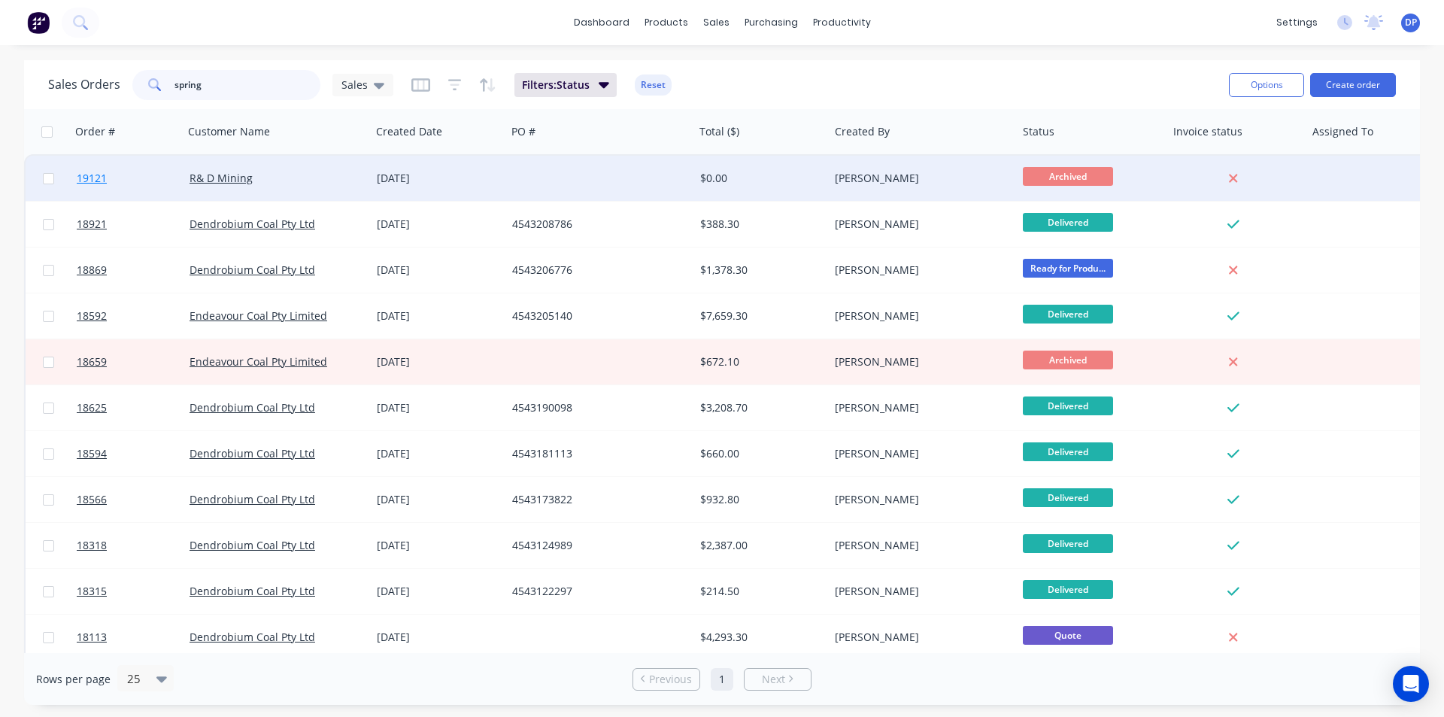
type input "spring"
click at [86, 178] on span "19121" at bounding box center [92, 178] width 30 height 15
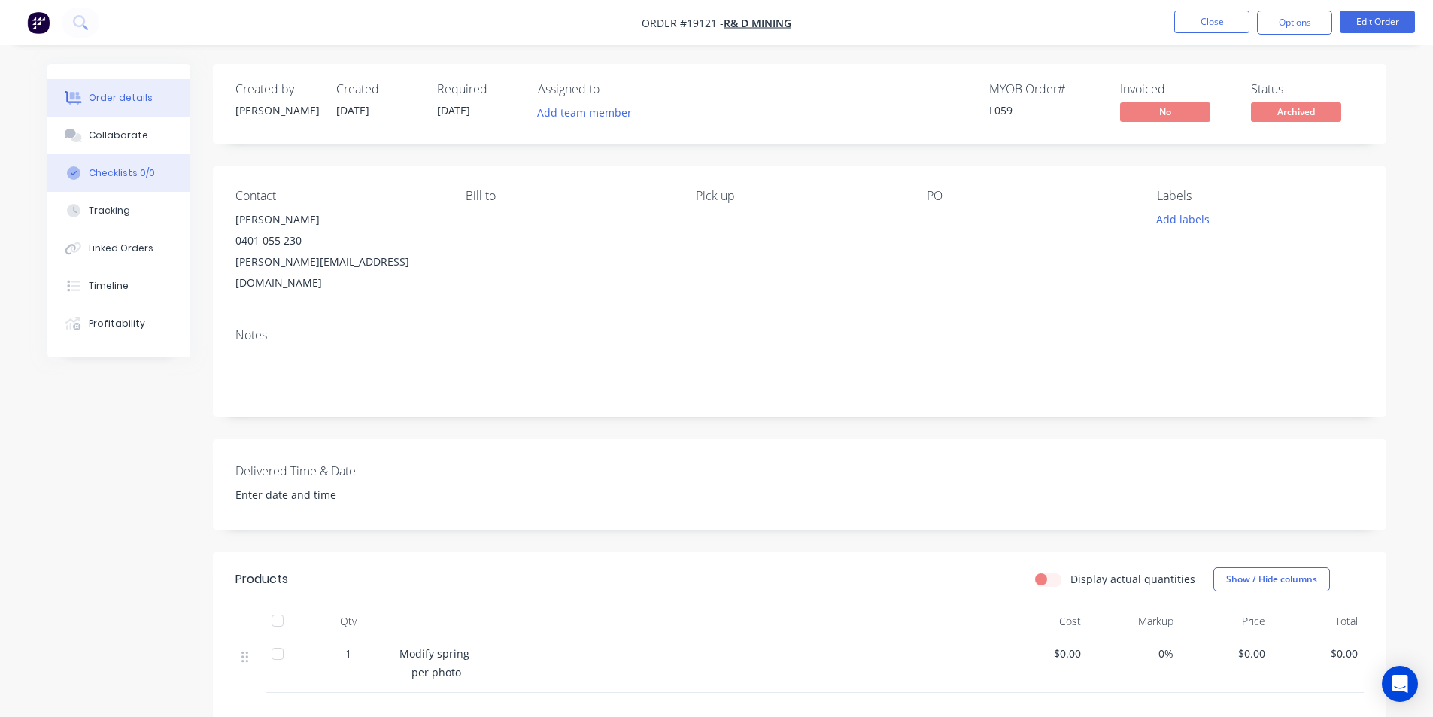
click at [108, 156] on button "Checklists 0/0" at bounding box center [118, 173] width 143 height 38
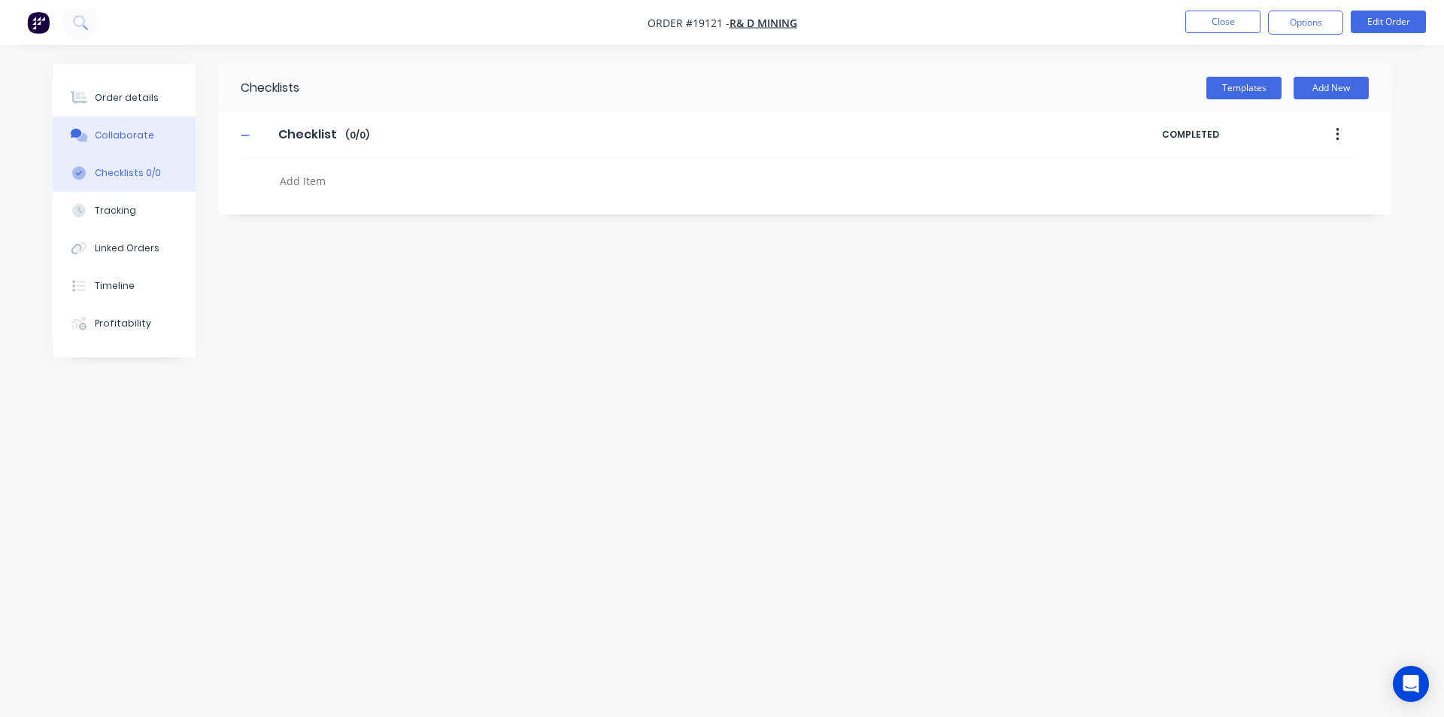
click at [107, 132] on div "Collaborate" at bounding box center [124, 136] width 59 height 14
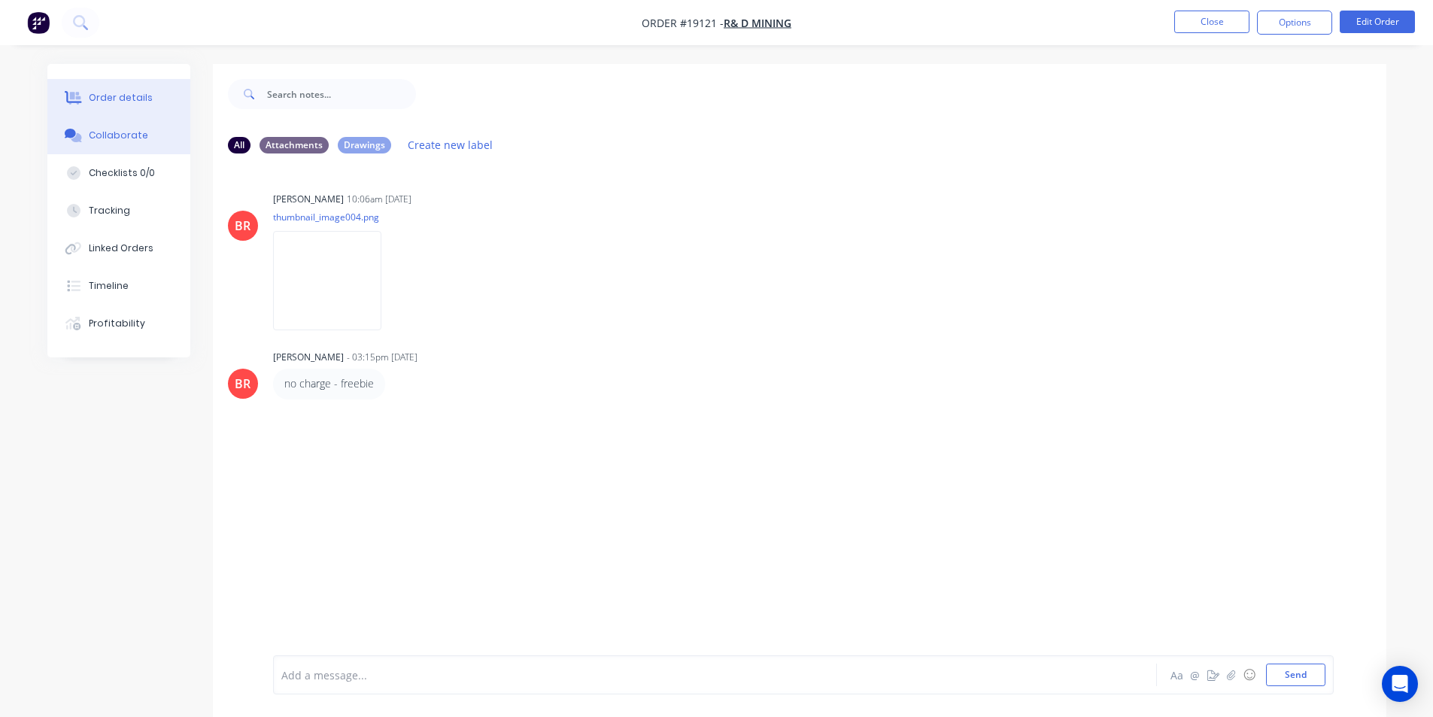
click at [158, 102] on button "Order details" at bounding box center [118, 98] width 143 height 38
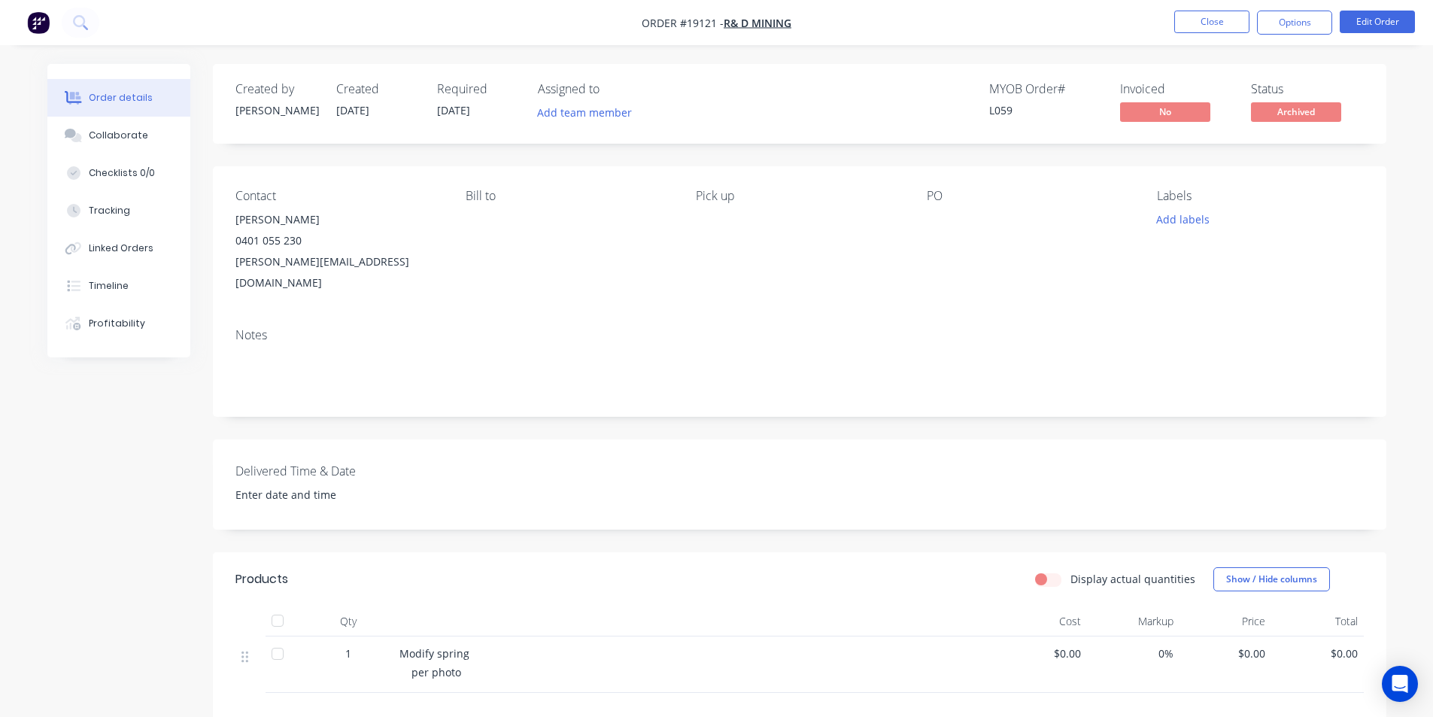
click at [29, 17] on img "button" at bounding box center [38, 22] width 23 height 23
